Goal: Task Accomplishment & Management: Complete application form

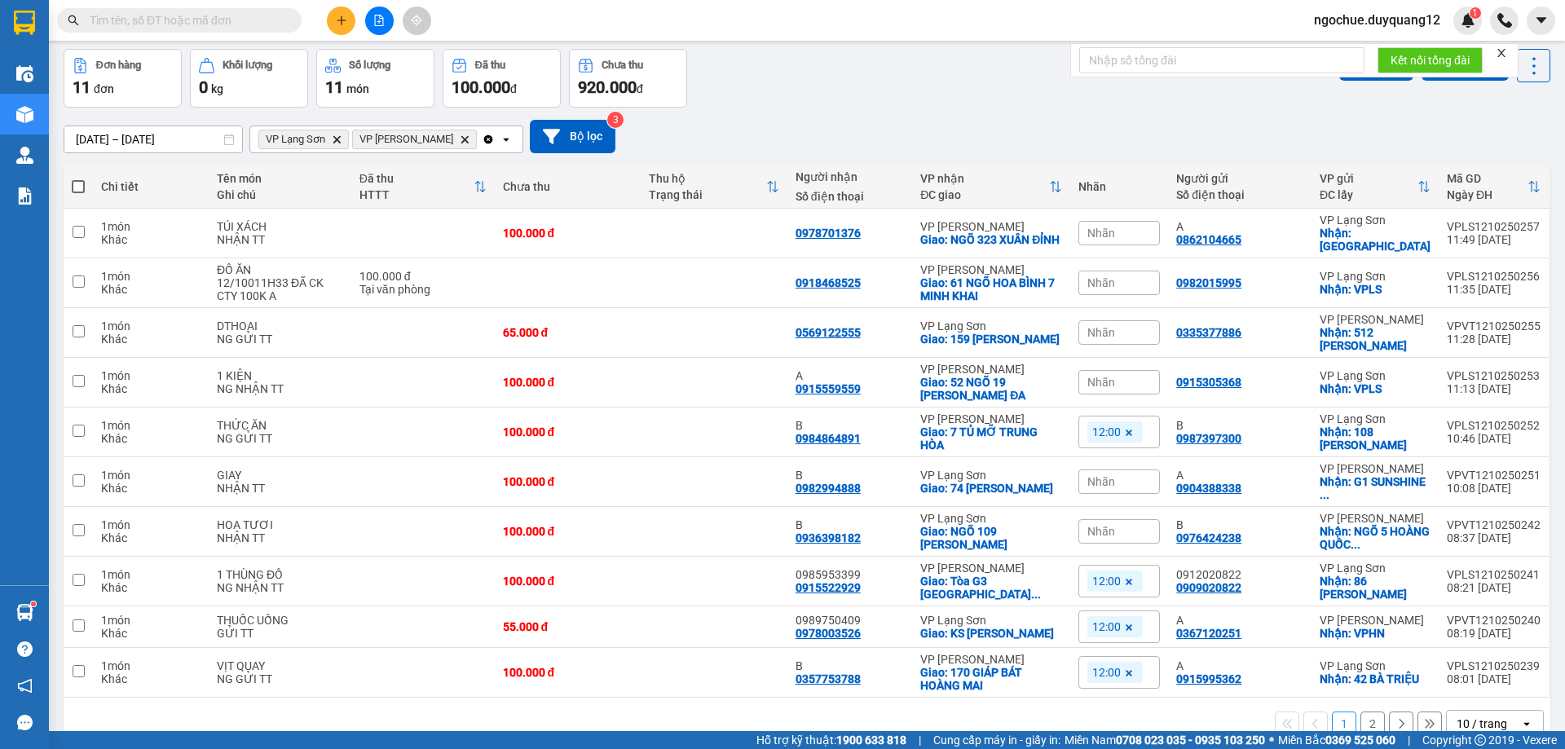
scroll to position [98, 0]
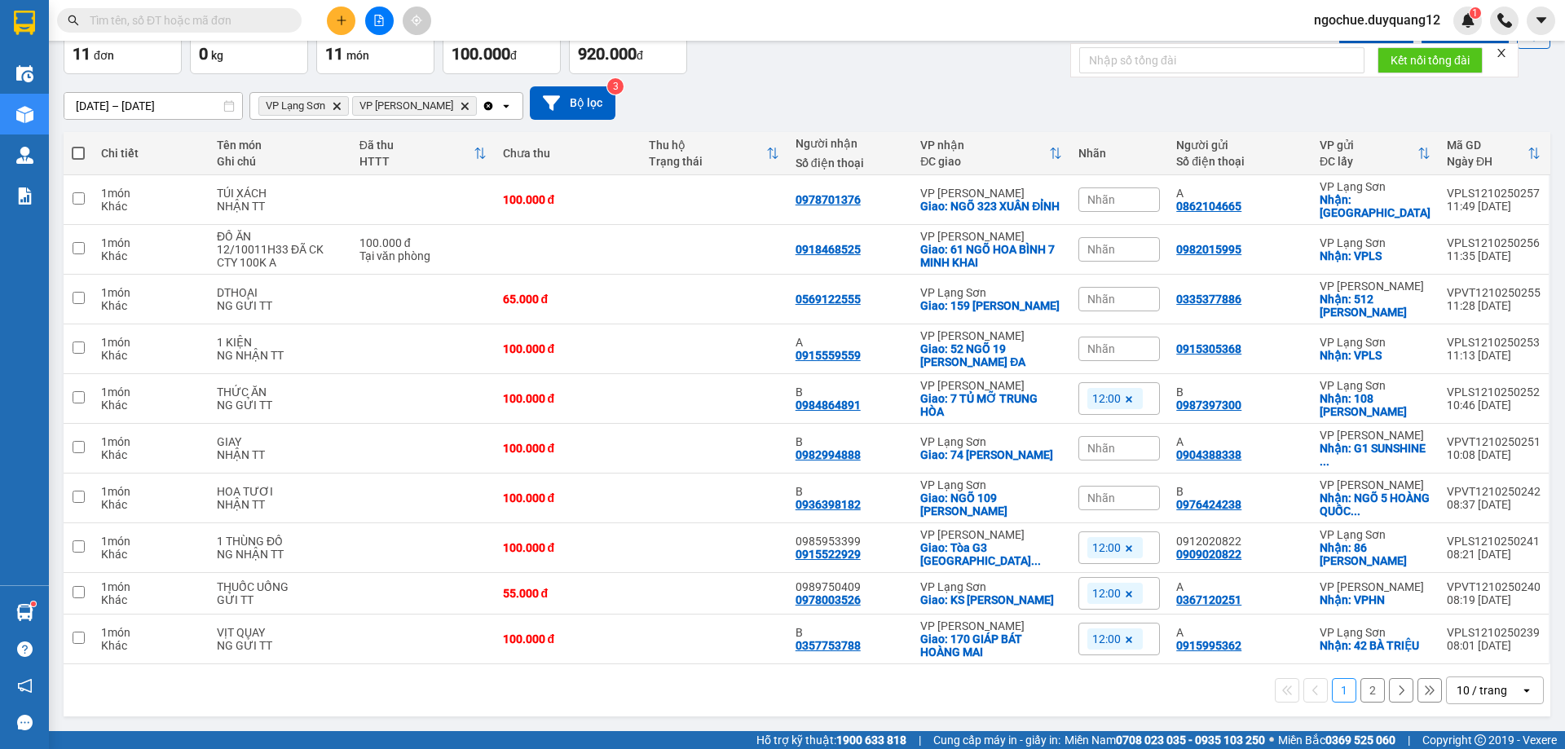
click at [1364, 693] on button "2" at bounding box center [1372, 690] width 24 height 24
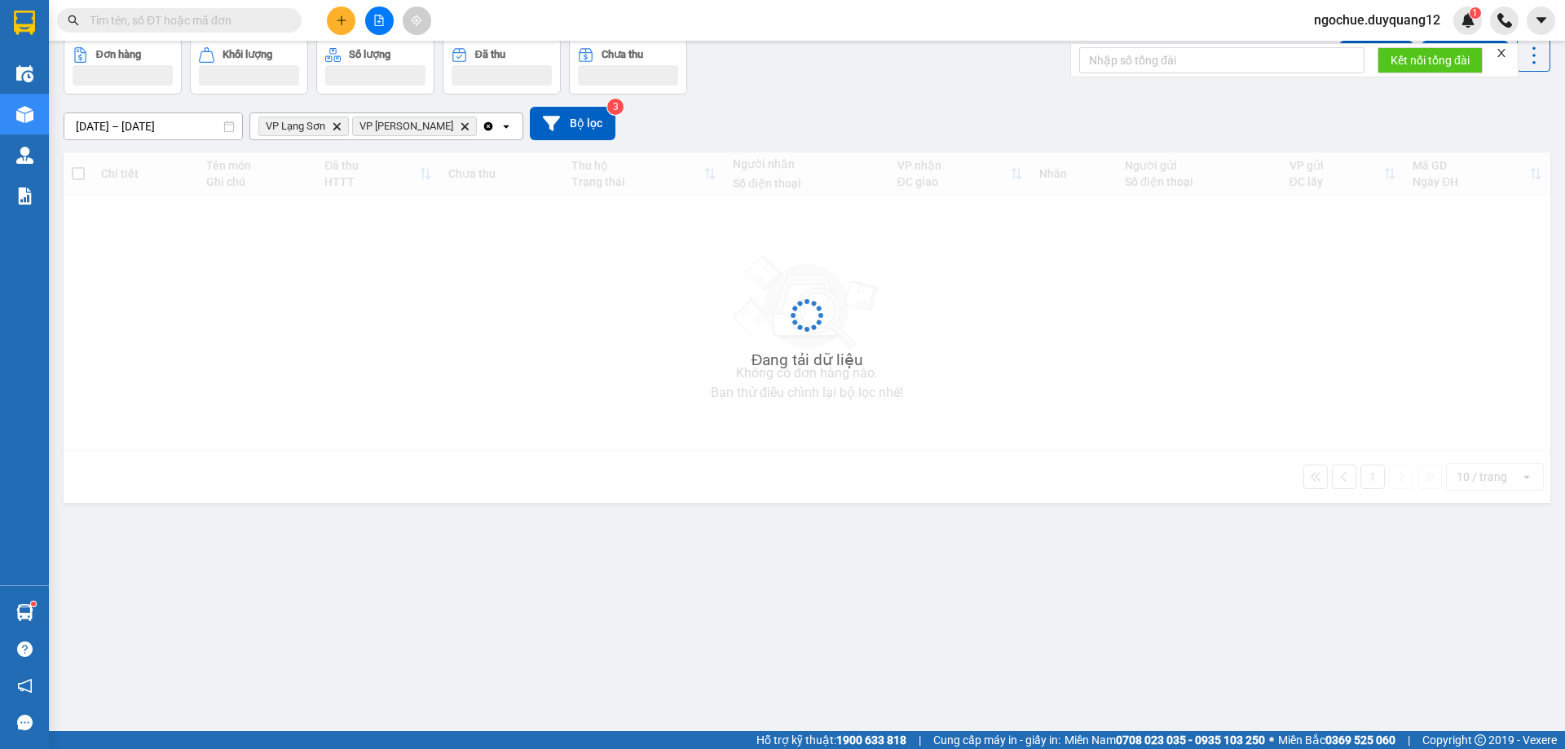
scroll to position [75, 0]
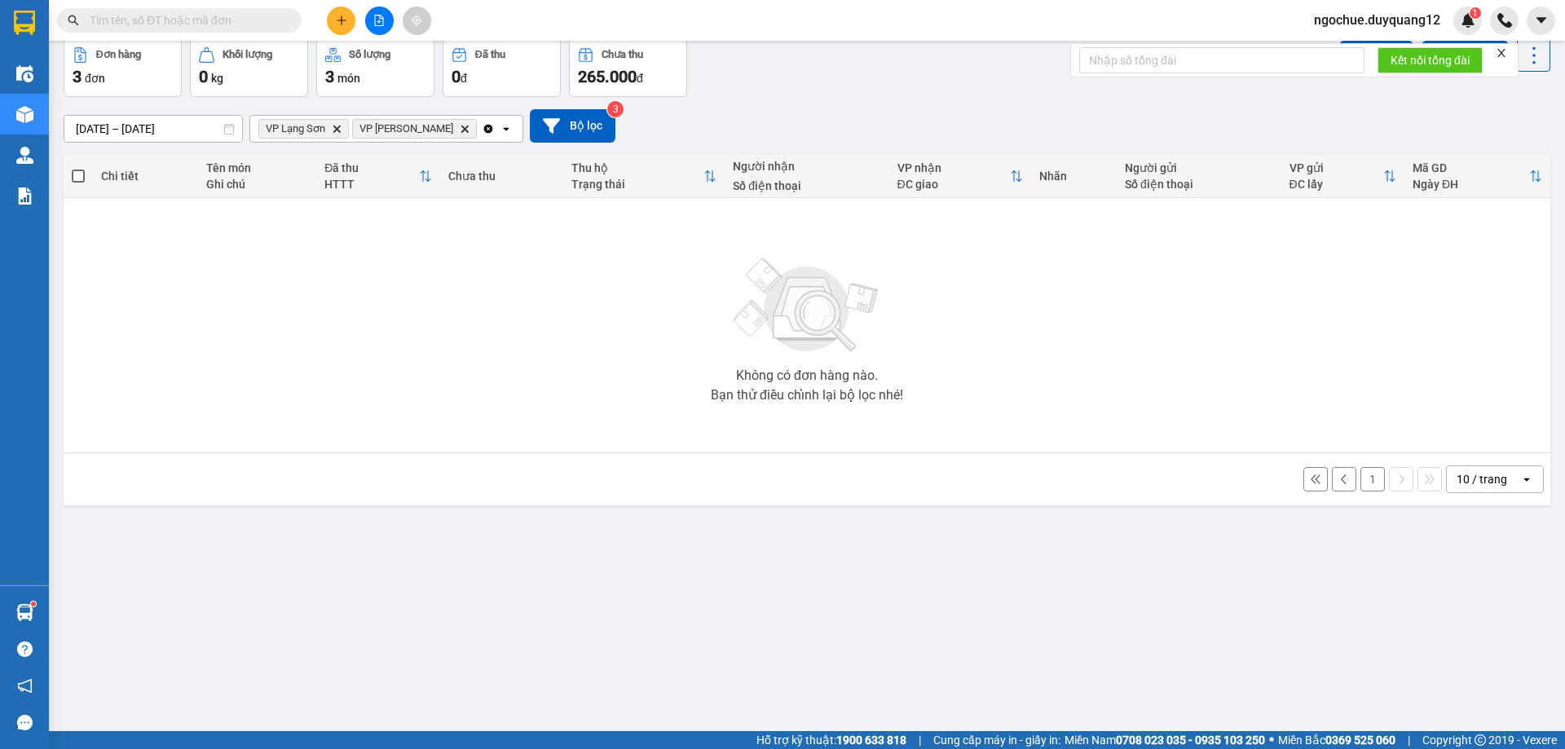
click at [1360, 481] on button "1" at bounding box center [1372, 479] width 24 height 24
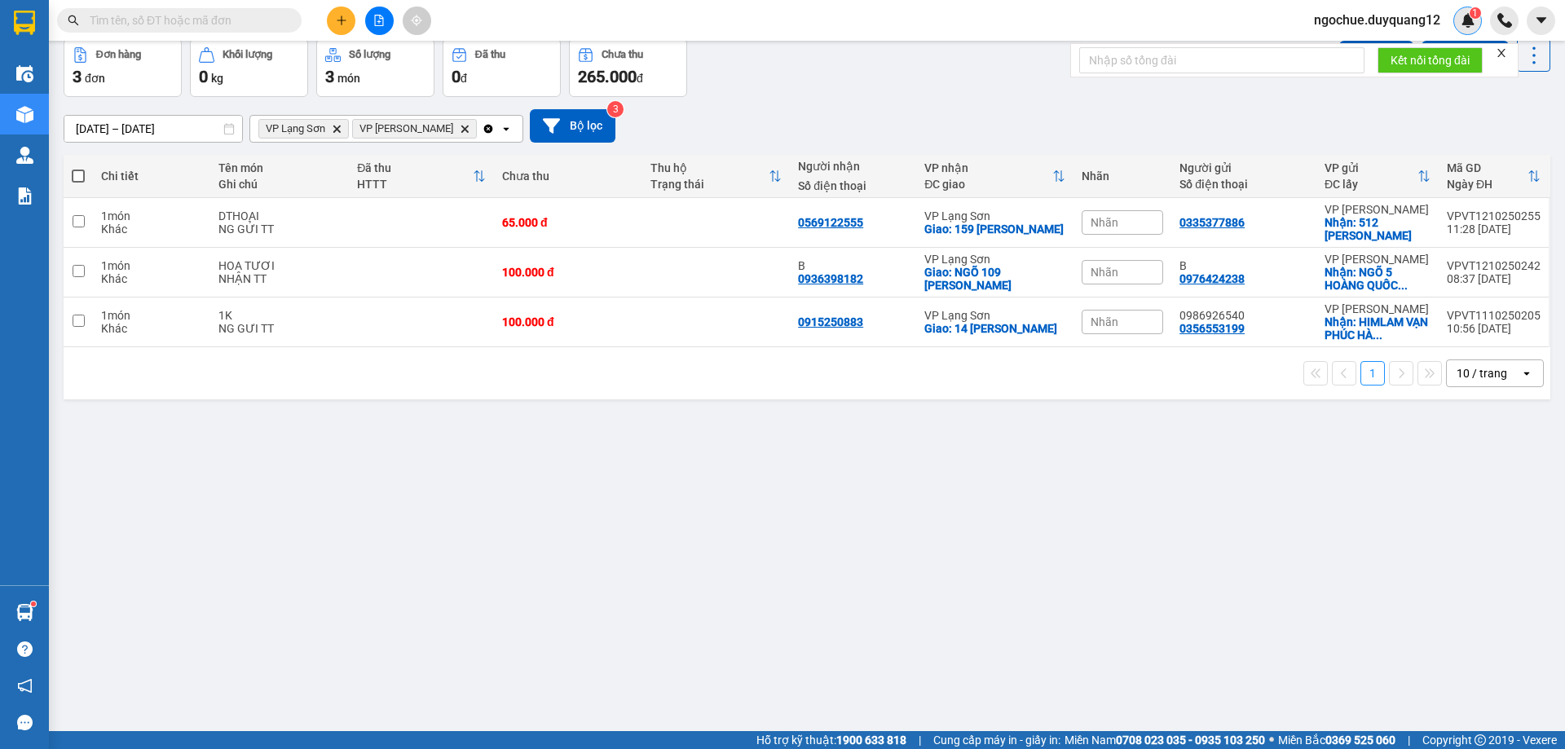
click at [1466, 18] on img at bounding box center [1468, 20] width 15 height 15
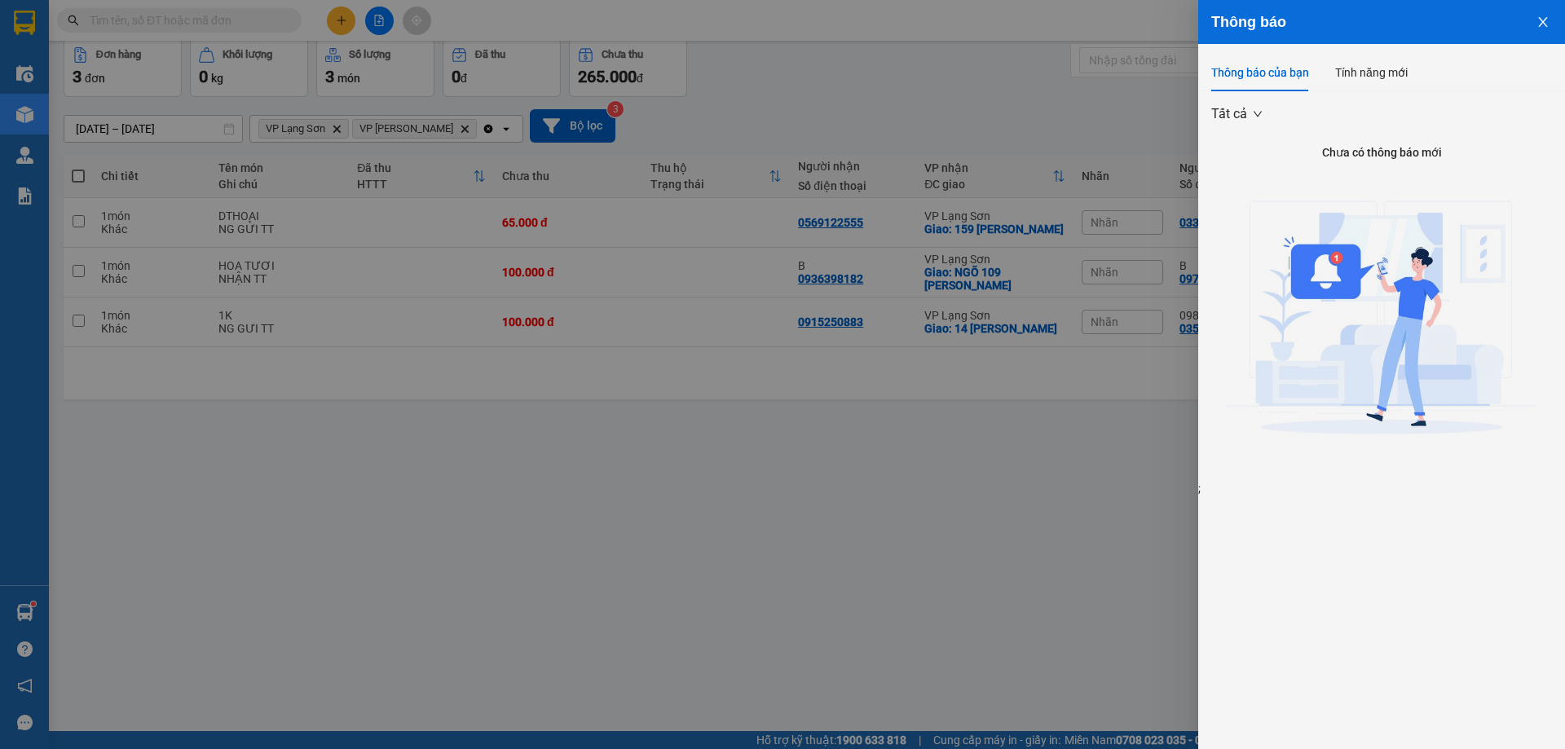
click at [791, 456] on div at bounding box center [782, 374] width 1565 height 749
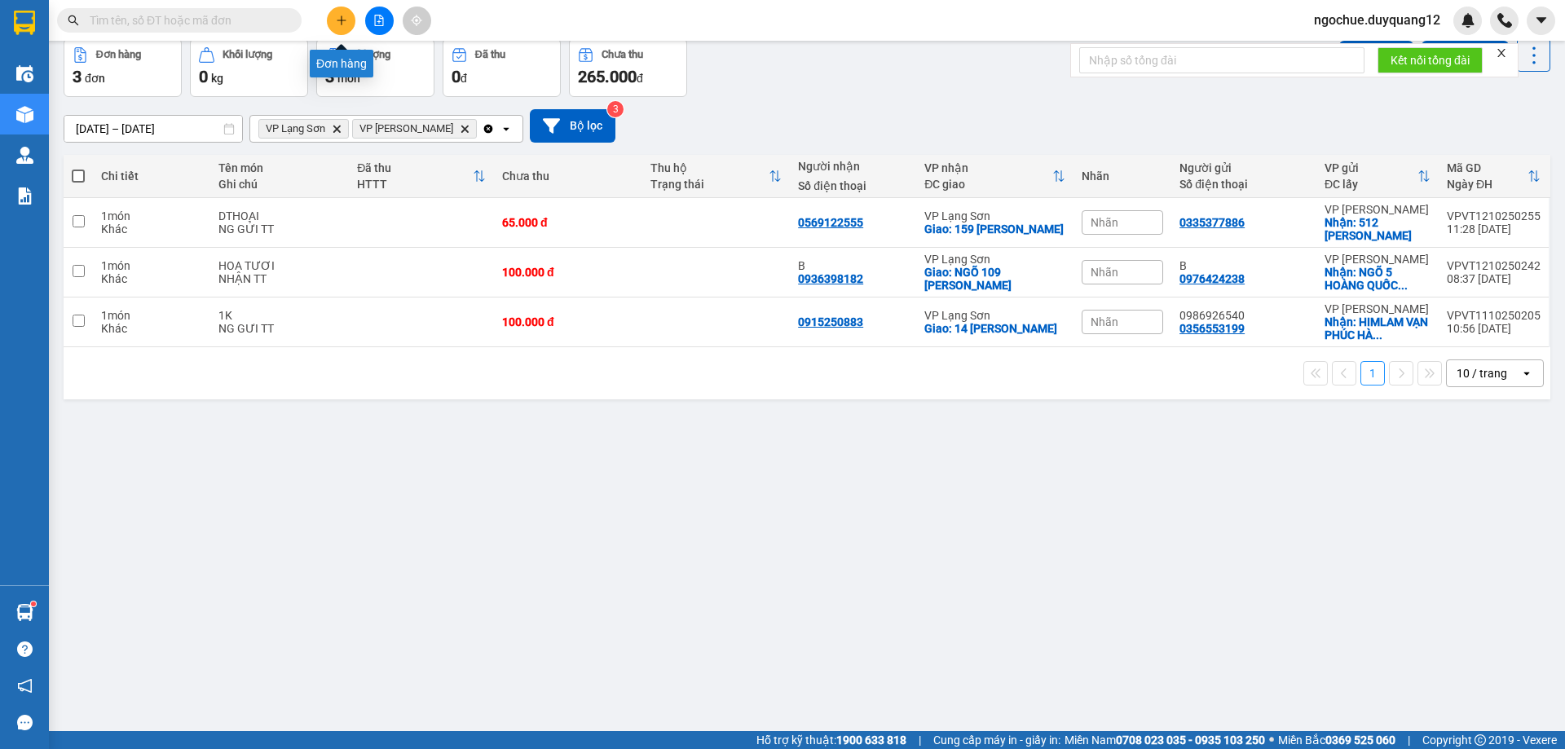
click at [339, 14] on button at bounding box center [341, 21] width 29 height 29
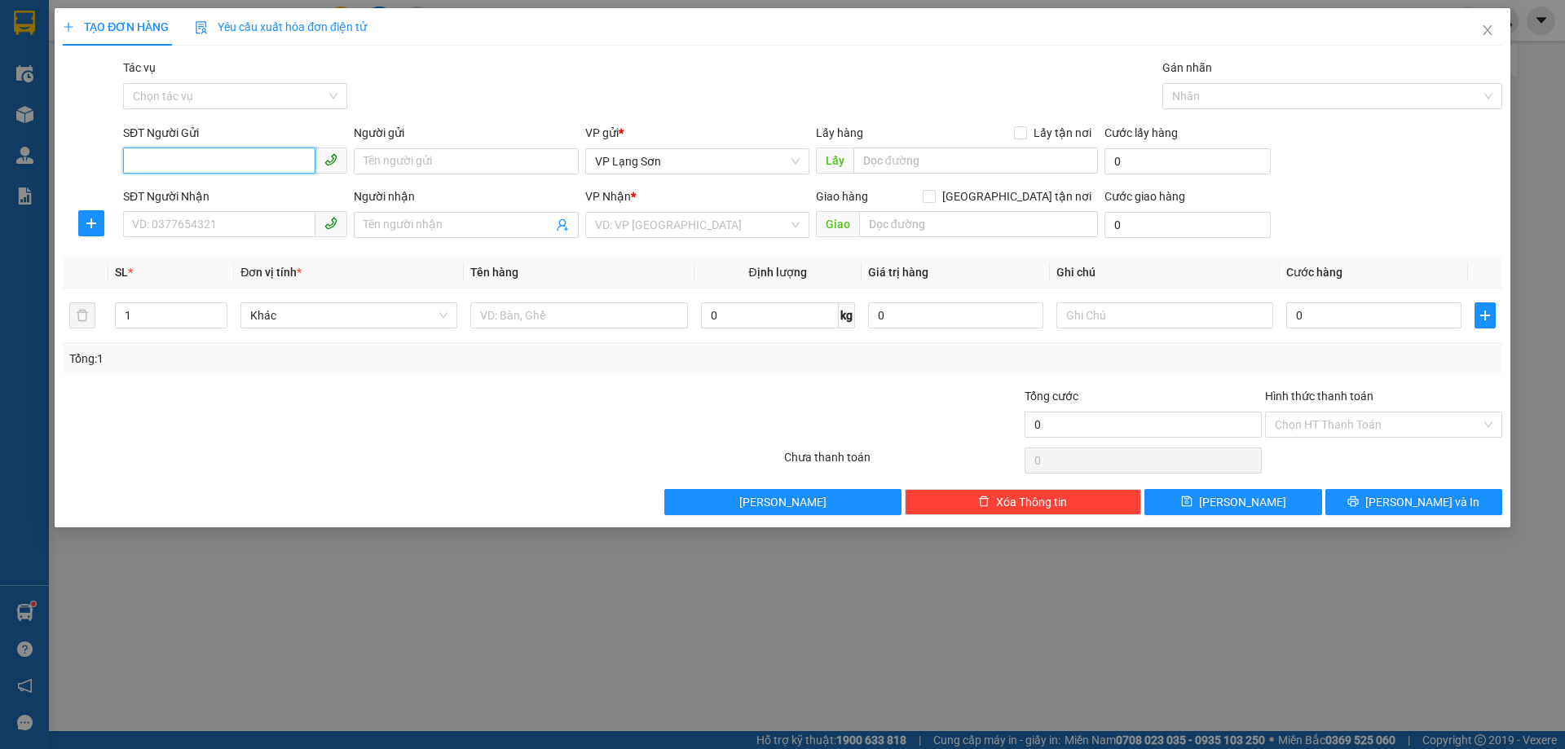
paste input "0984472707"
type input "0984472707"
click at [1025, 136] on input "Lấy tận nơi" at bounding box center [1019, 131] width 11 height 11
checkbox input "true"
click at [950, 161] on input "text" at bounding box center [975, 161] width 245 height 26
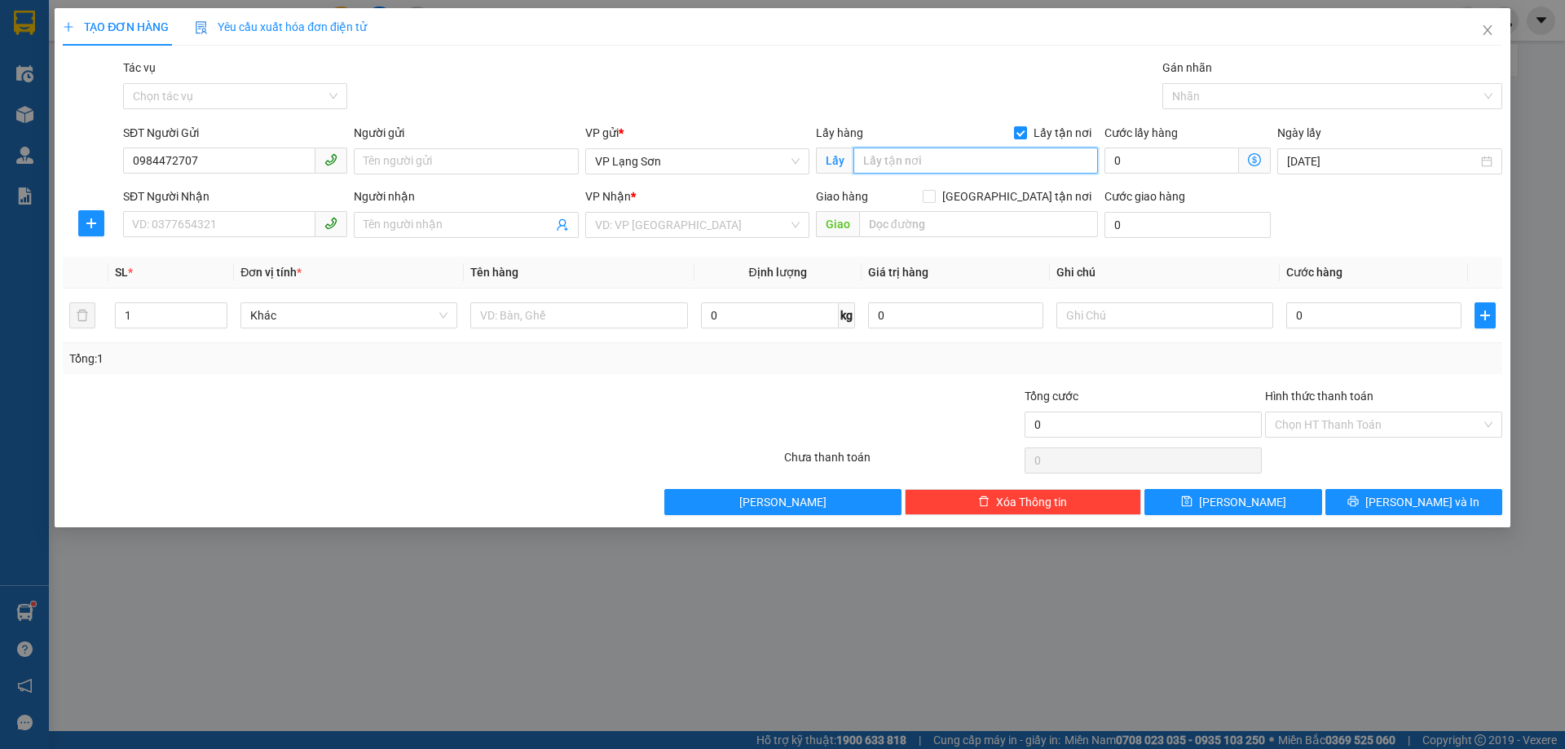
click at [922, 152] on input "text" at bounding box center [975, 161] width 245 height 26
type input "D"
click at [928, 164] on input "ĐỀN MẪU" at bounding box center [975, 161] width 245 height 26
click at [933, 163] on input "ĐỀN MẪU" at bounding box center [975, 161] width 245 height 26
type input "ĐỀN MẪU ĐỒNG ĐĂNG"
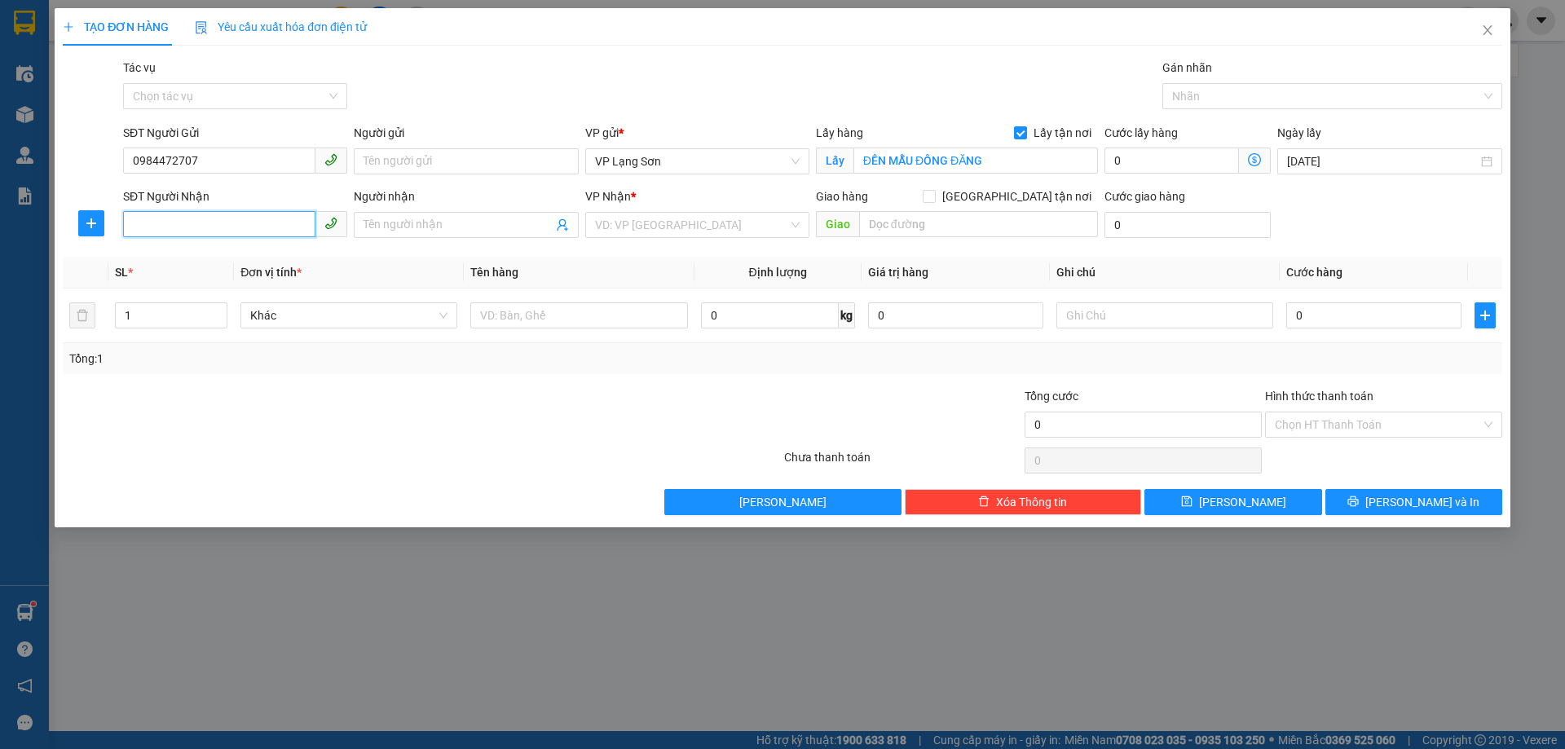
click at [213, 231] on input "SĐT Người Nhận" at bounding box center [219, 224] width 192 height 26
click at [209, 226] on input "SĐT Người Nhận" at bounding box center [219, 224] width 192 height 26
click at [192, 227] on input "SĐT Người Nhận" at bounding box center [219, 224] width 192 height 26
type input "0"
click at [1489, 33] on icon "close" at bounding box center [1487, 30] width 9 height 10
